Goal: Task Accomplishment & Management: Use online tool/utility

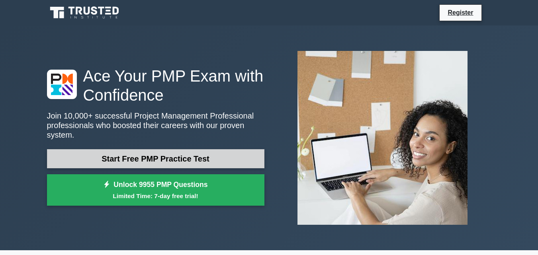
click at [210, 153] on link "Start Free PMP Practice Test" at bounding box center [156, 158] width 218 height 19
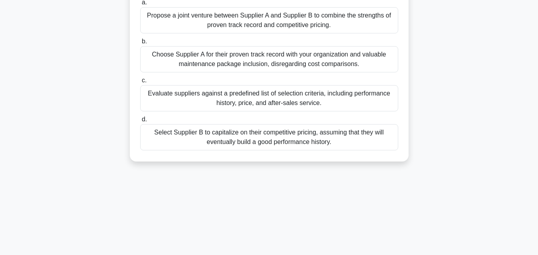
scroll to position [143, 0]
